Goal: Information Seeking & Learning: Check status

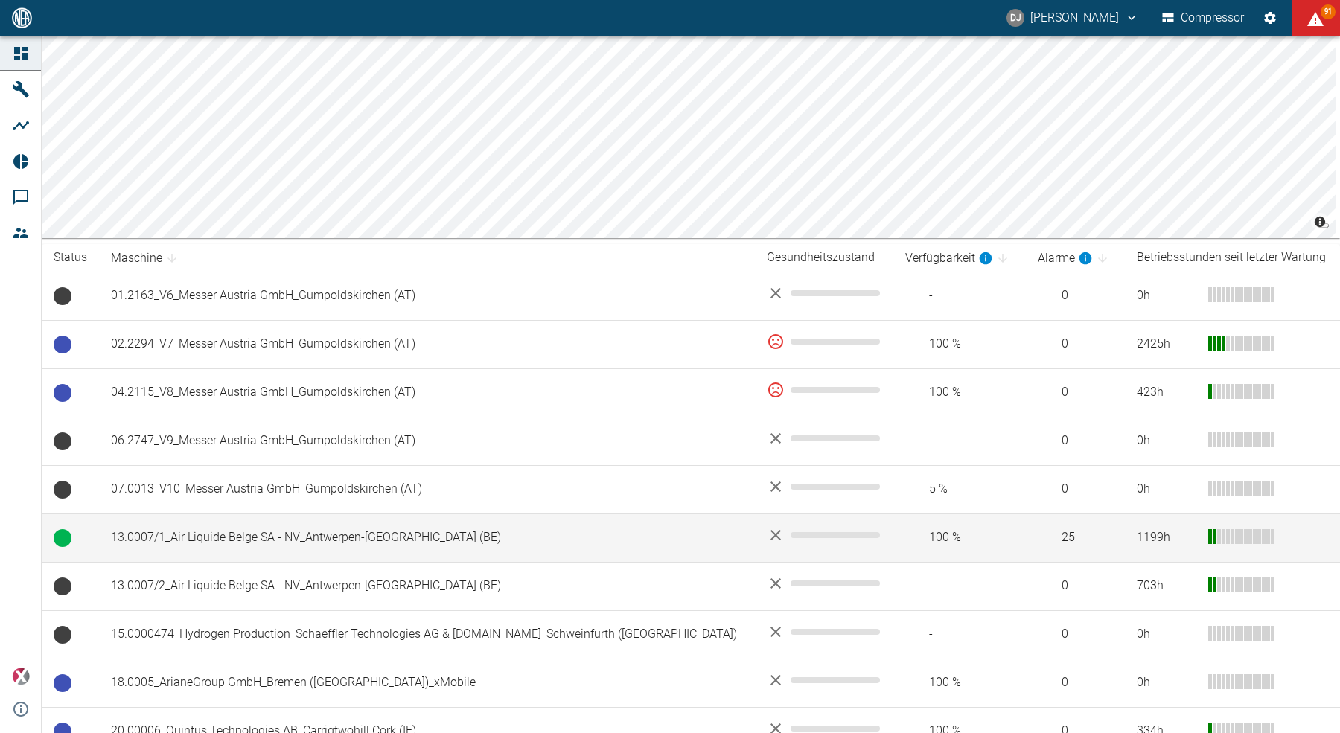
scroll to position [153, 0]
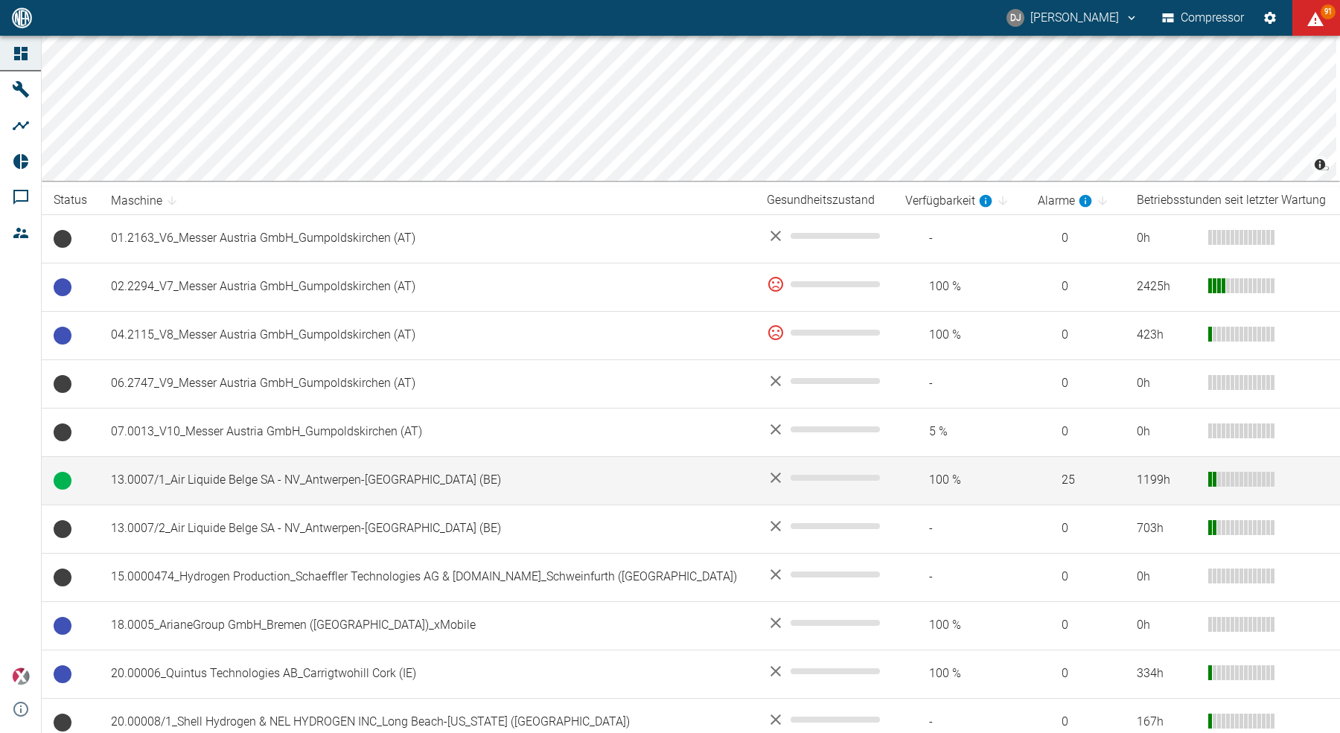
click at [235, 476] on td "13.0007/1_Air Liquide Belge SA - NV_Antwerpen-[GEOGRAPHIC_DATA] (BE)" at bounding box center [427, 480] width 656 height 48
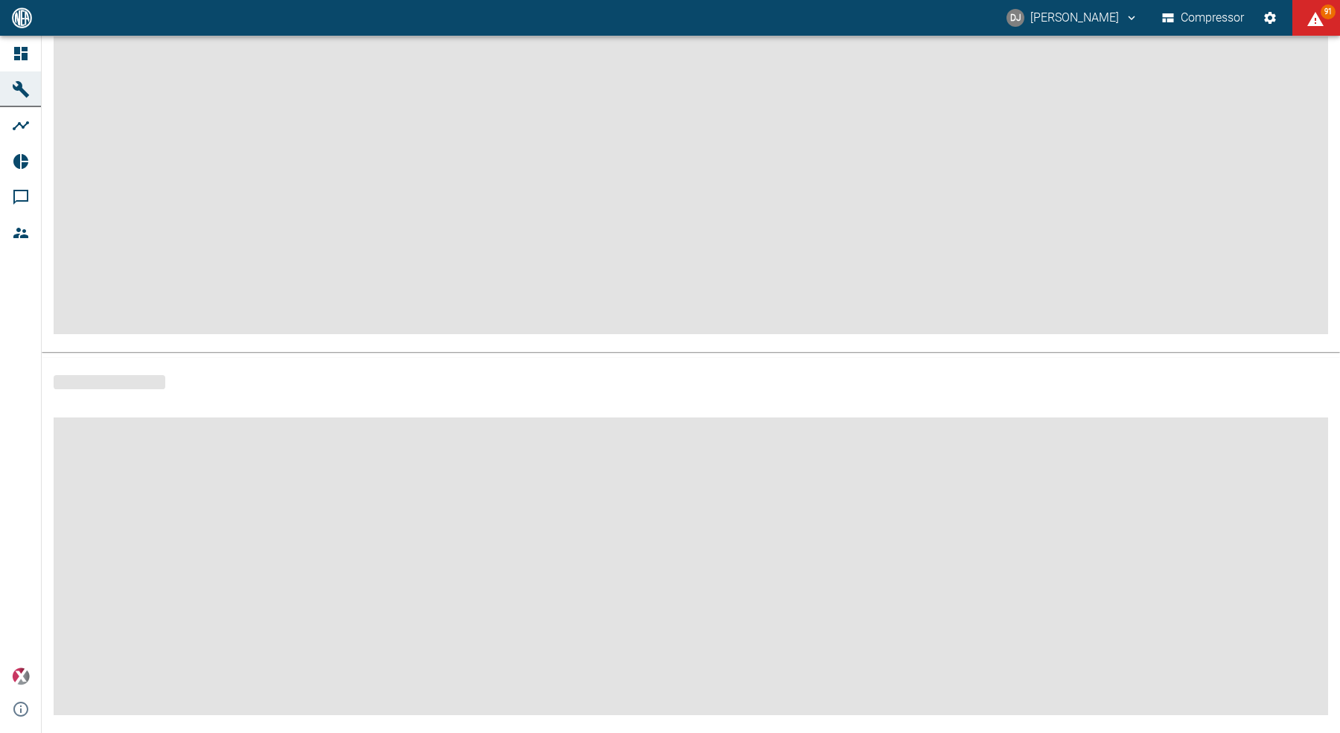
scroll to position [133, 0]
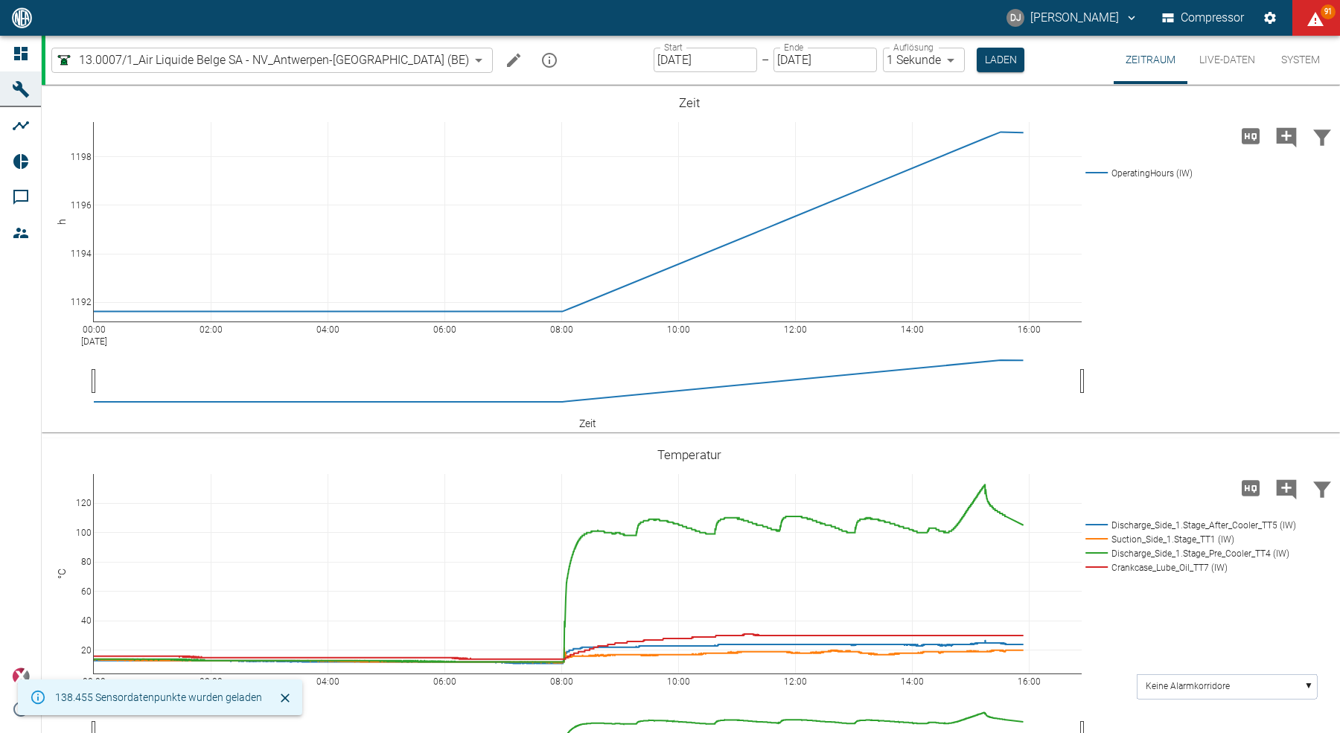
click at [654, 57] on input "[DATE]" at bounding box center [705, 60] width 103 height 25
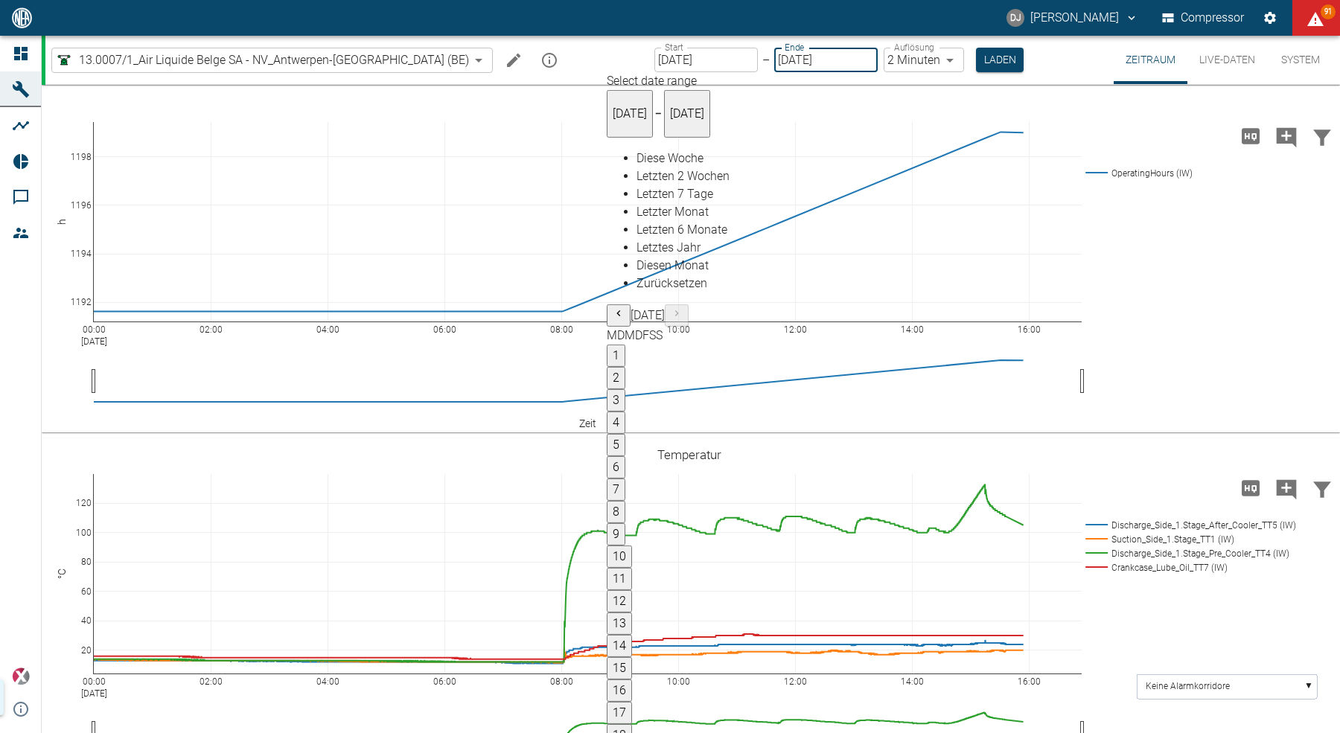
type input "[DATE]"
type input "2min"
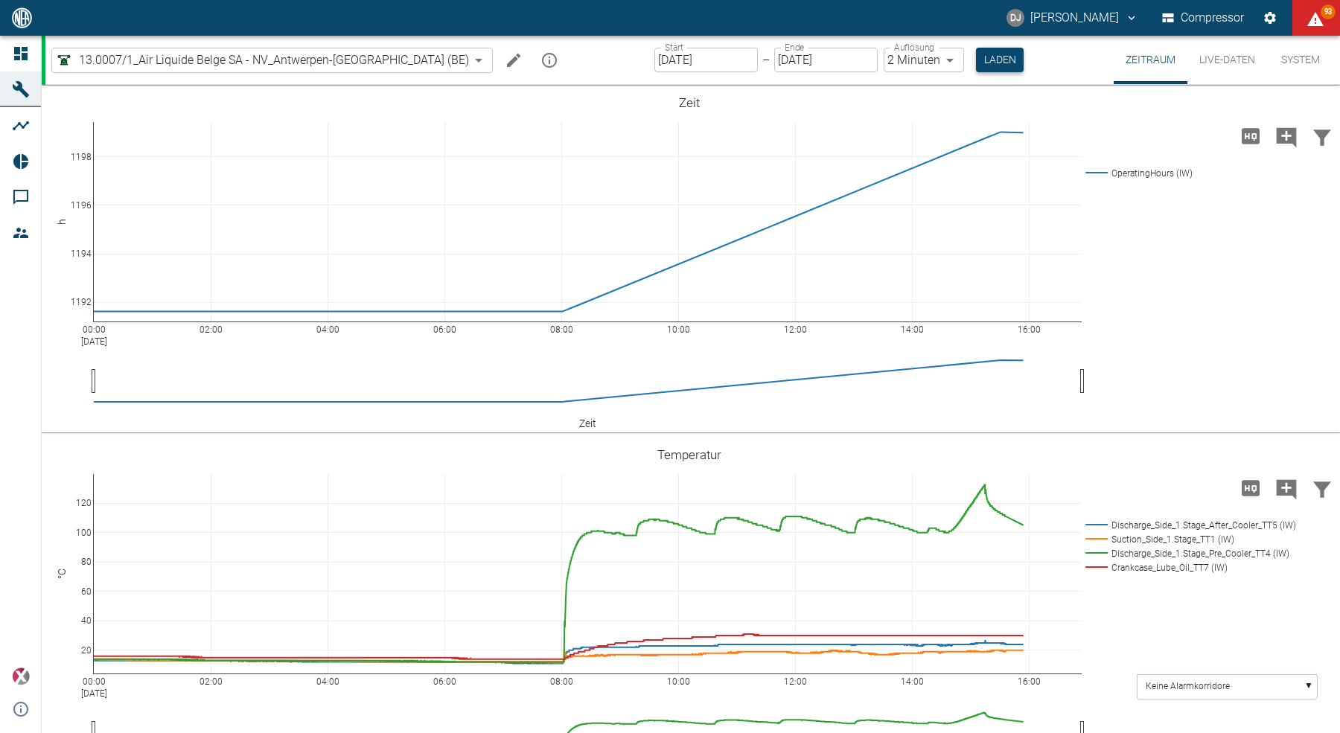
click at [976, 60] on button "Laden" at bounding box center [1000, 60] width 48 height 25
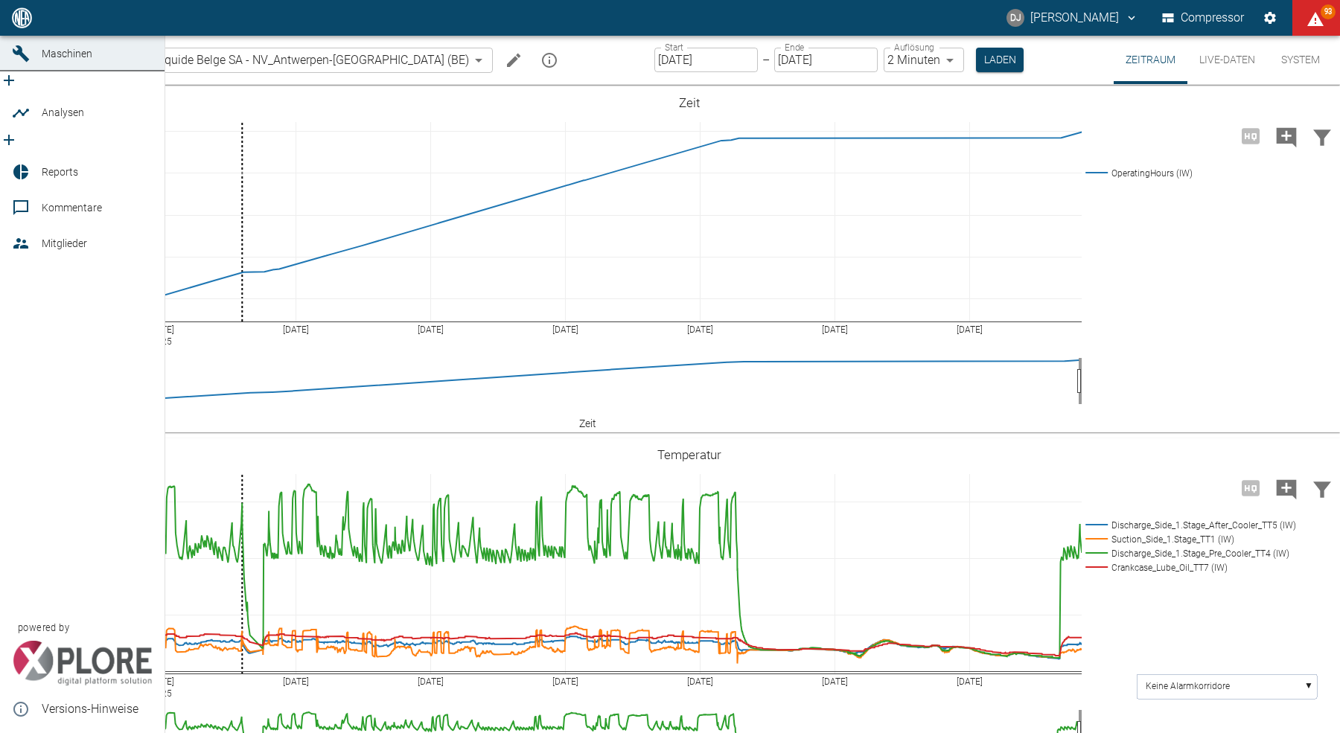
click at [25, 25] on icon at bounding box center [20, 17] width 13 height 13
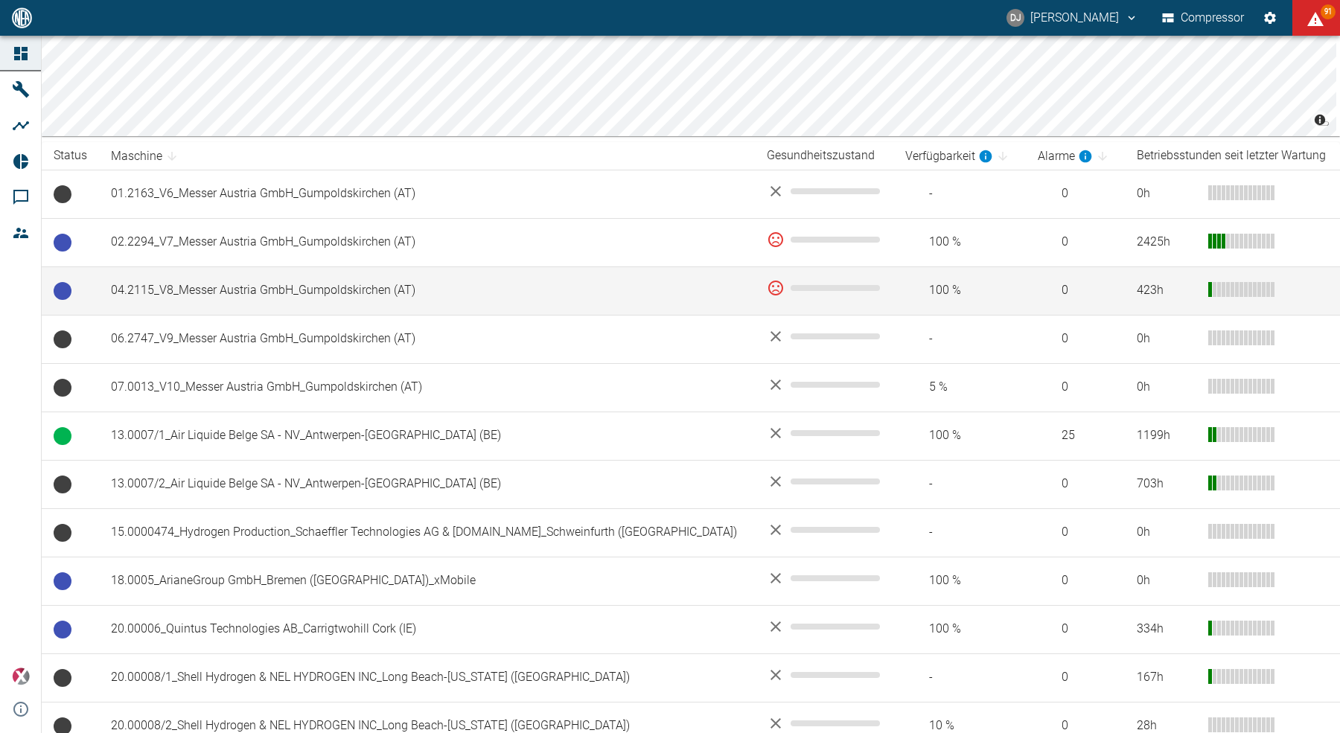
scroll to position [210, 0]
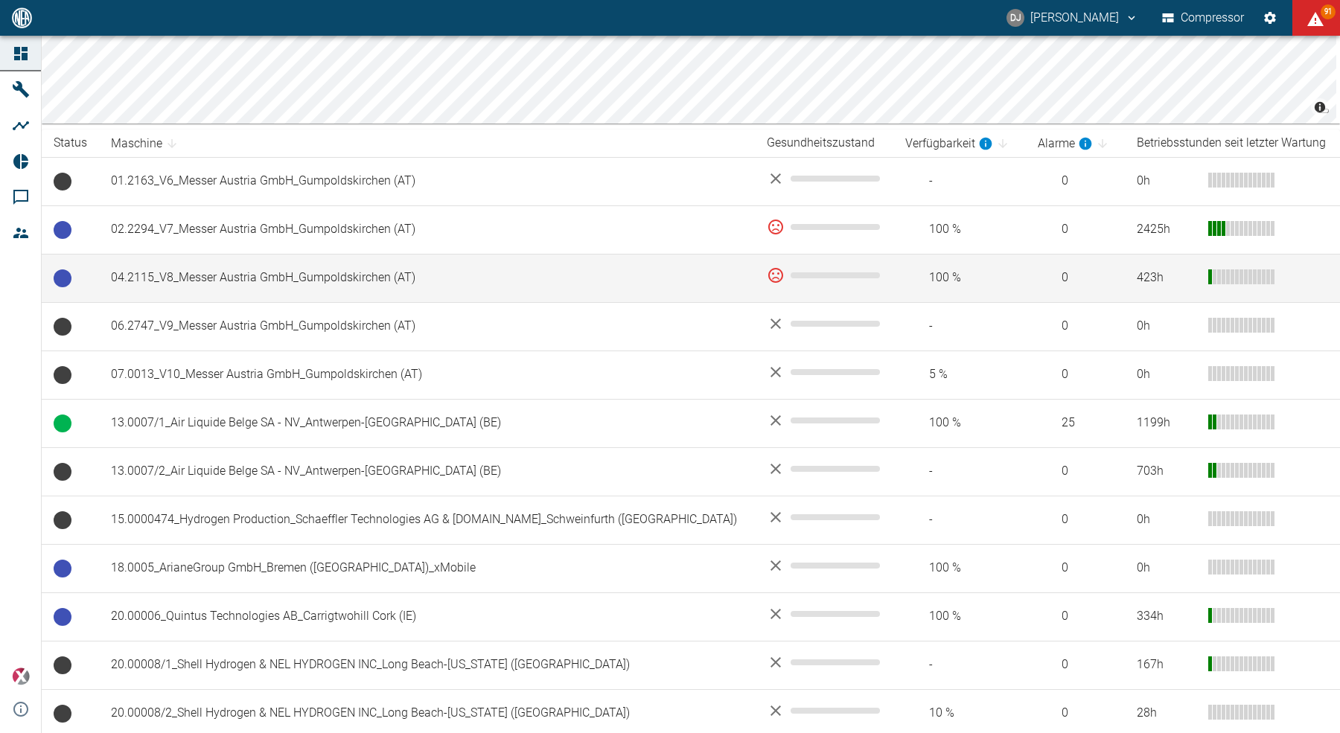
click at [221, 278] on td "04.2115_V8_Messer Austria GmbH_Gumpoldskirchen (AT)" at bounding box center [427, 278] width 656 height 48
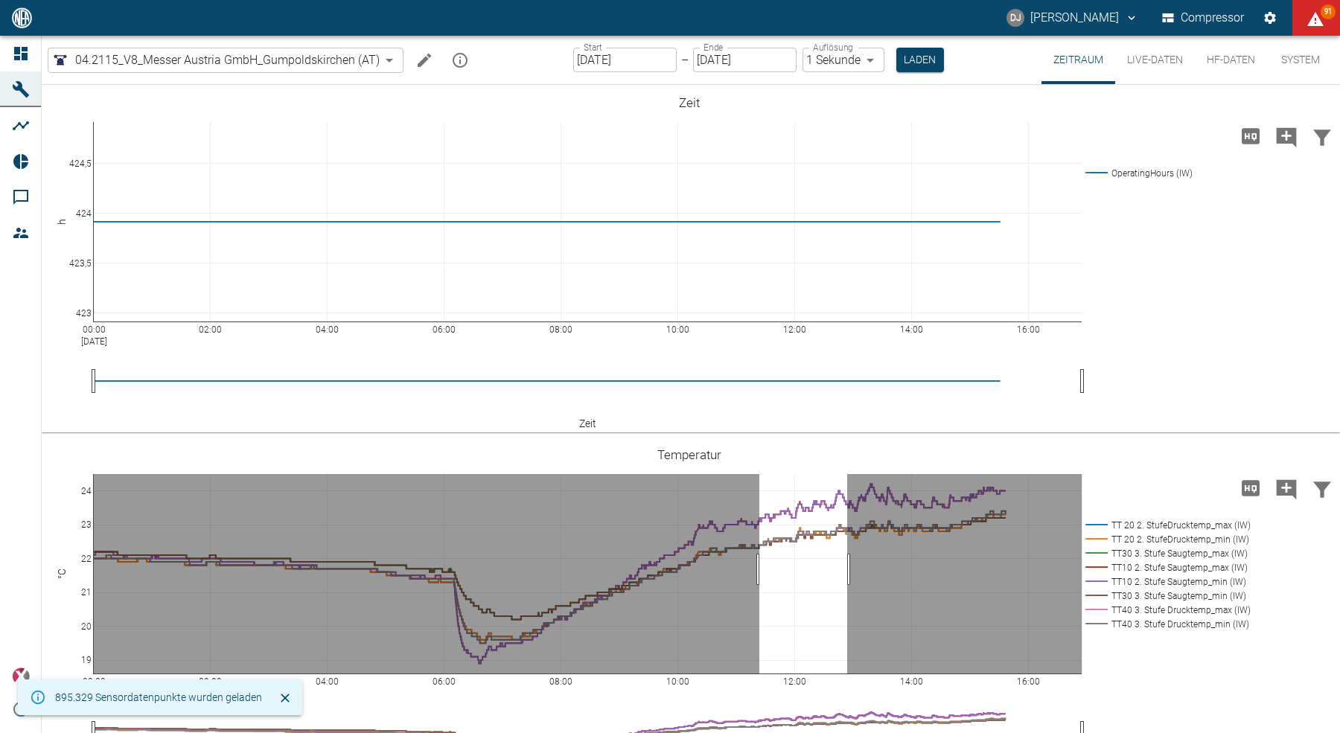
drag, startPoint x: 759, startPoint y: 569, endPoint x: 847, endPoint y: 561, distance: 88.2
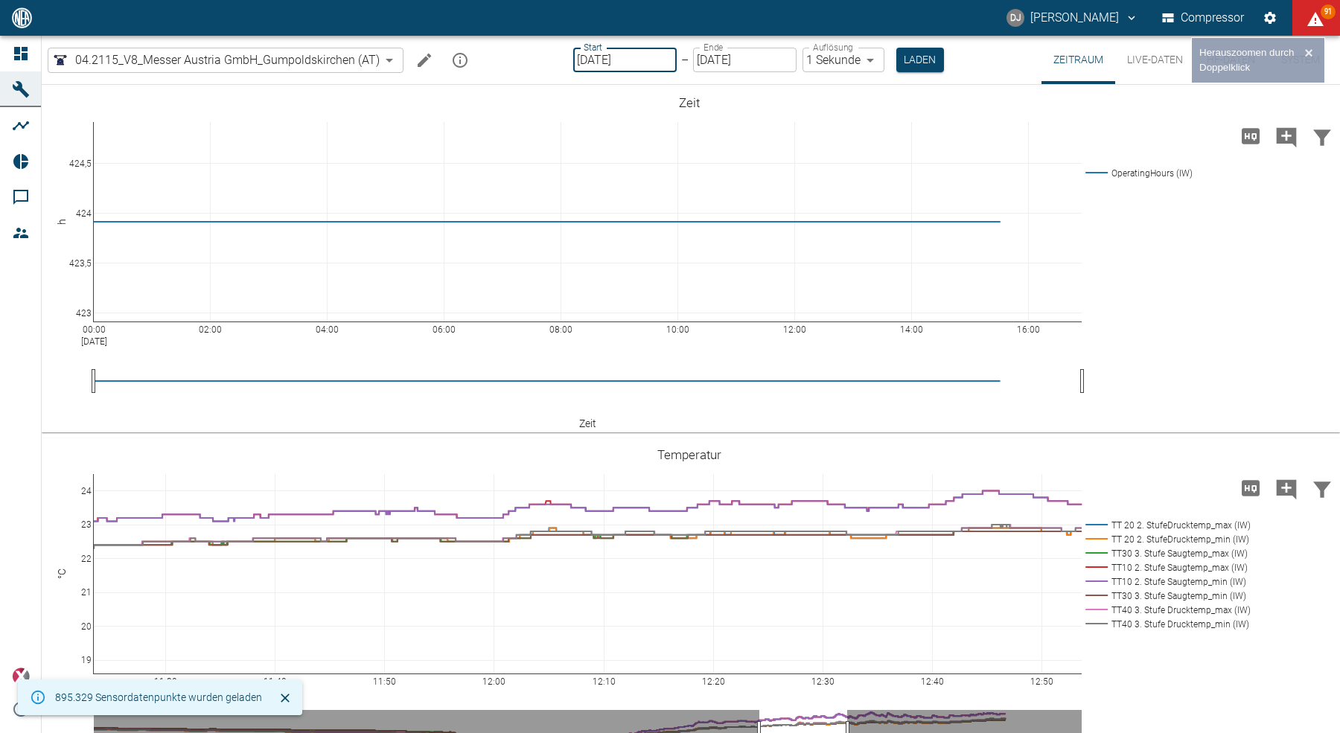
click at [598, 57] on input "[DATE]" at bounding box center [624, 60] width 103 height 25
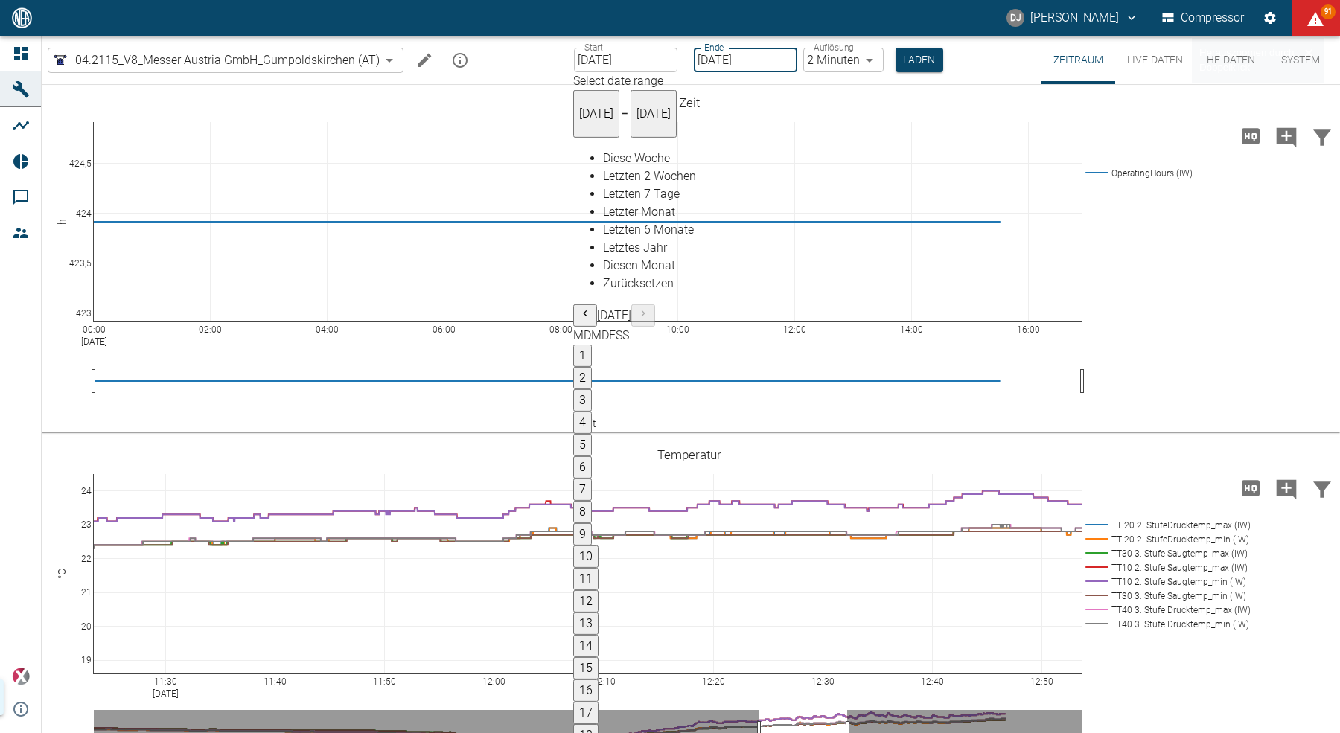
type input "[DATE]"
type input "2min"
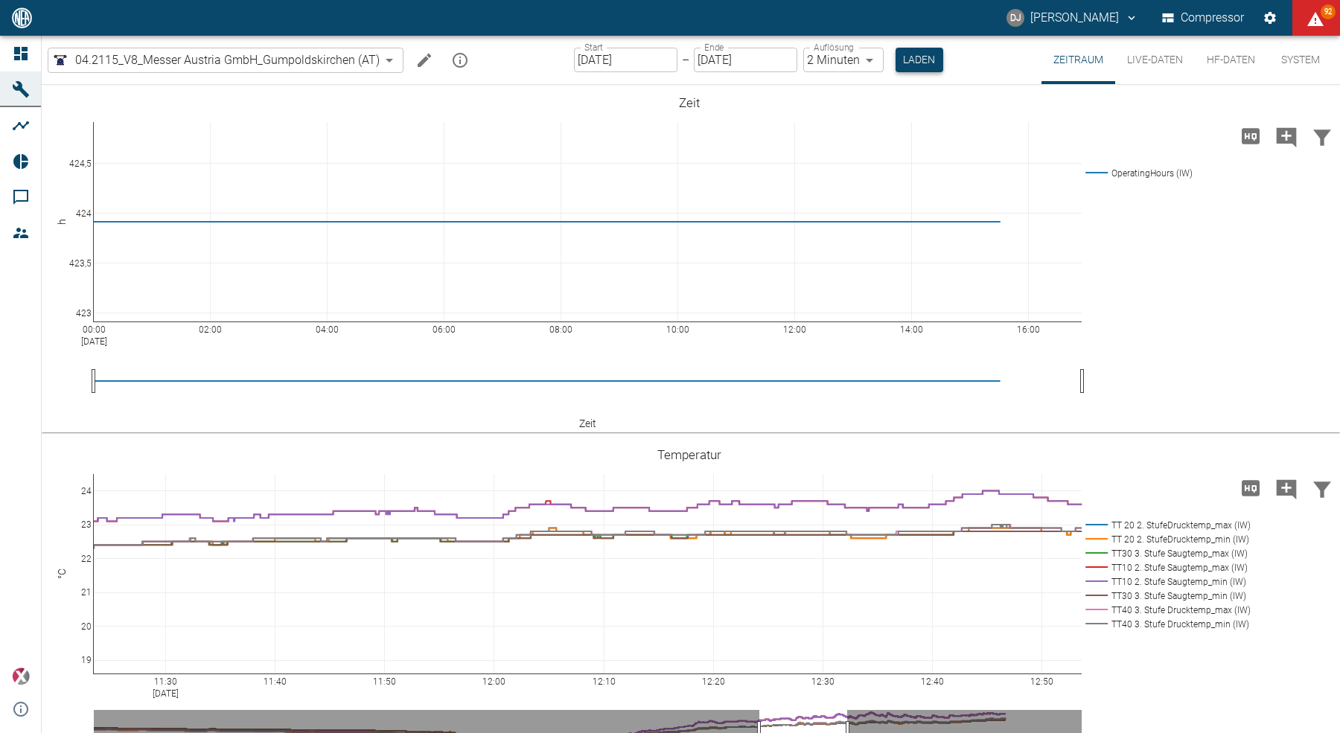
click at [921, 59] on button "Laden" at bounding box center [920, 60] width 48 height 25
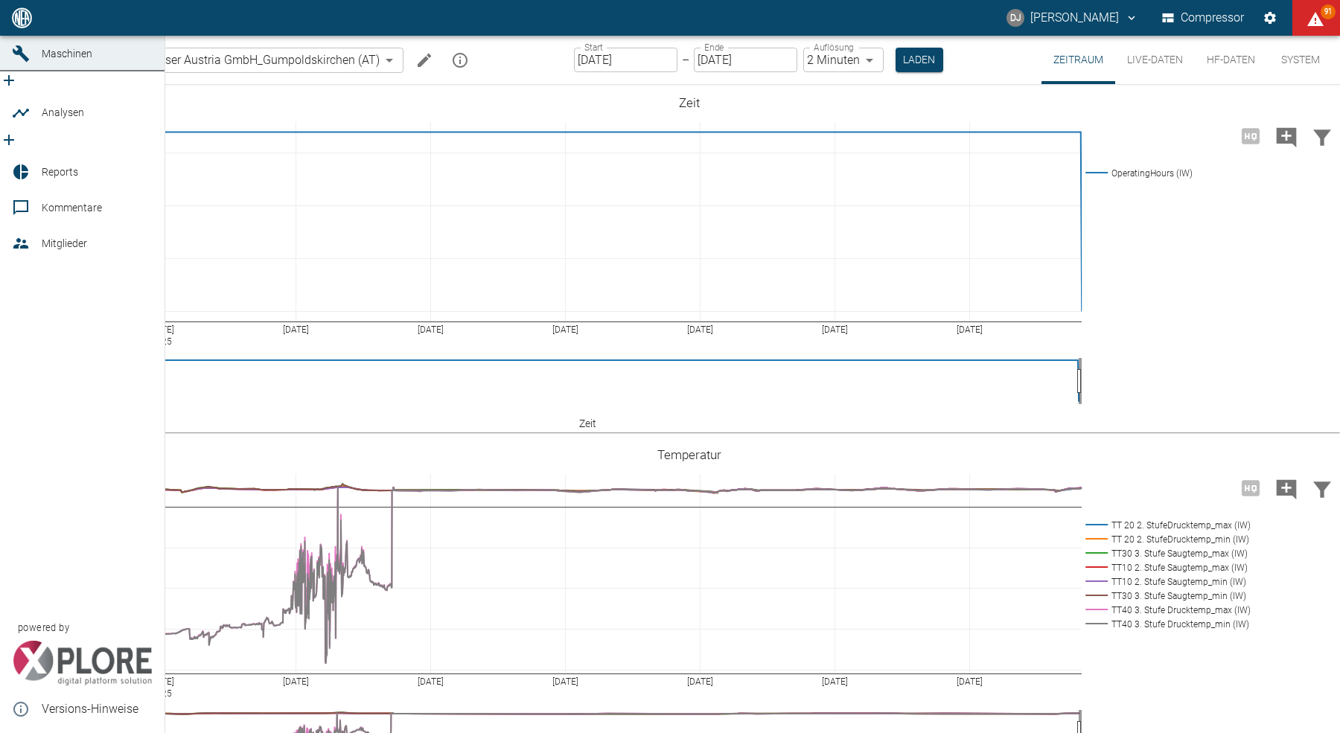
click at [12, 27] on icon at bounding box center [21, 18] width 18 height 18
